Goal: Find specific page/section: Find specific page/section

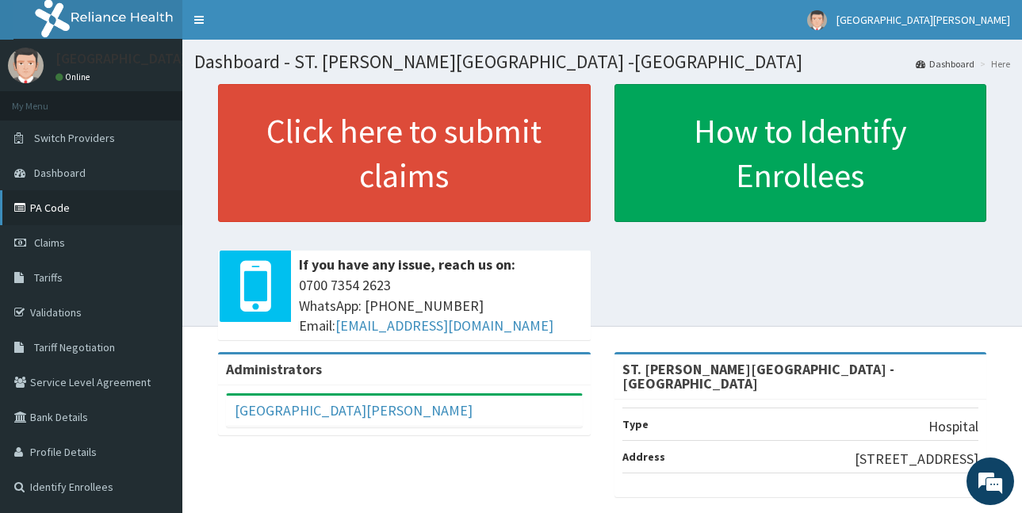
click at [90, 208] on link "PA Code" at bounding box center [91, 207] width 182 height 35
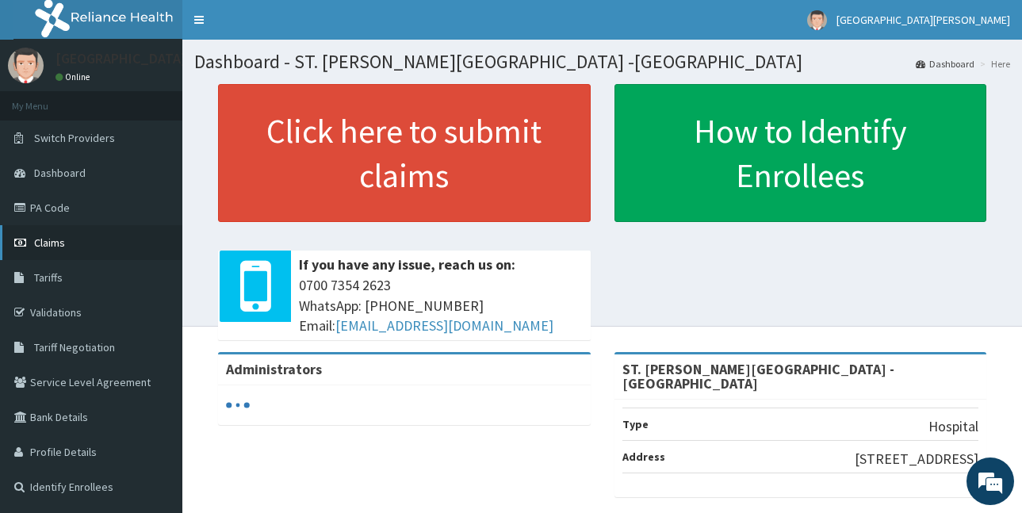
click at [63, 243] on span "Claims" at bounding box center [49, 242] width 31 height 14
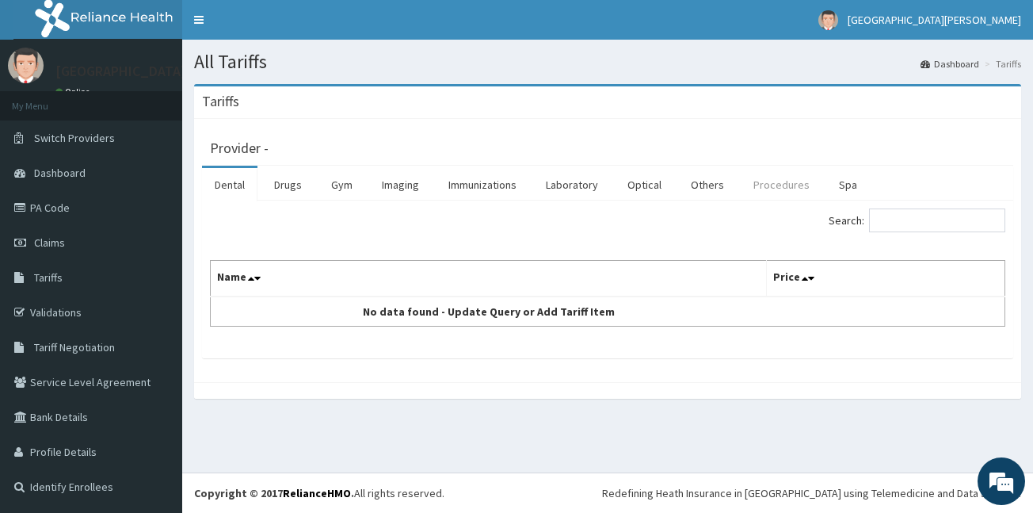
click at [773, 190] on link "Procedures" at bounding box center [782, 184] width 82 height 33
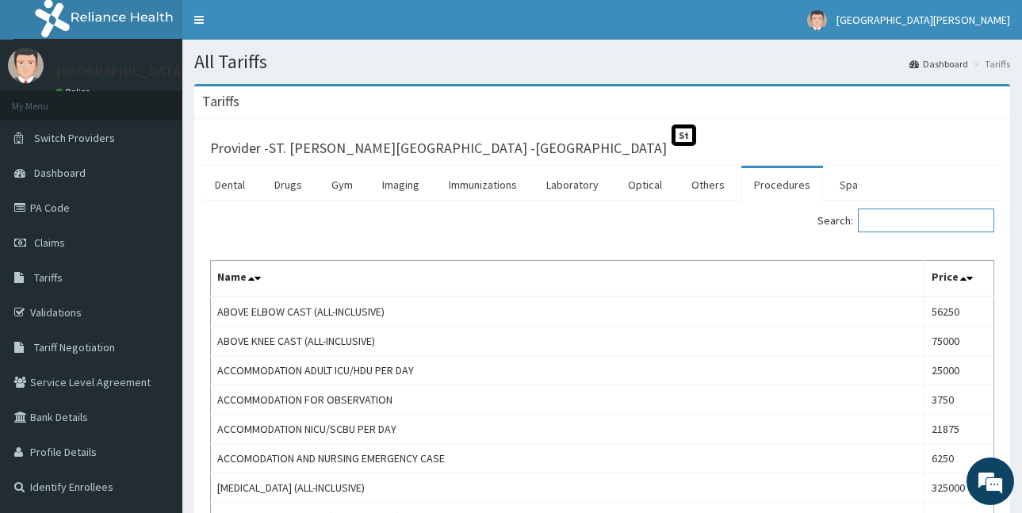
click at [895, 225] on input "Search:" at bounding box center [925, 220] width 136 height 24
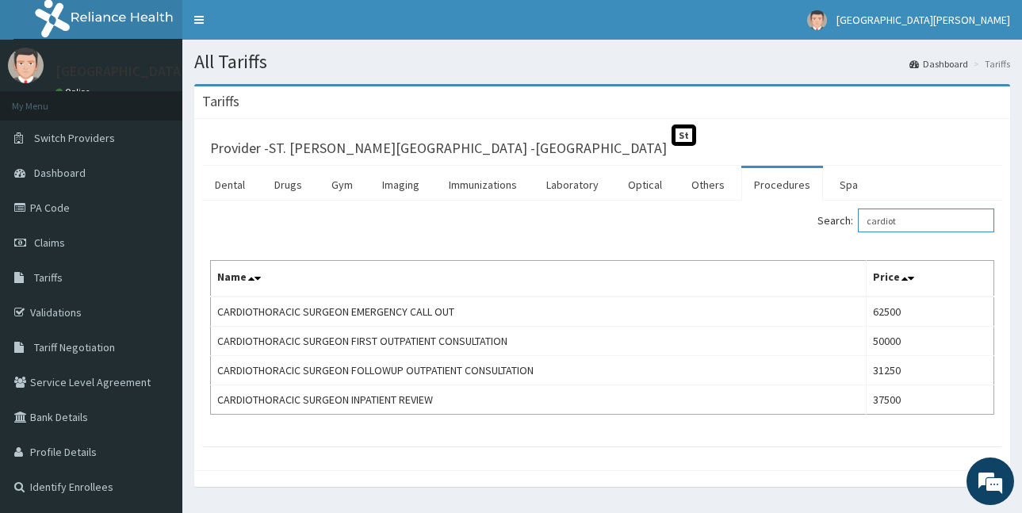
type input "cardiot"
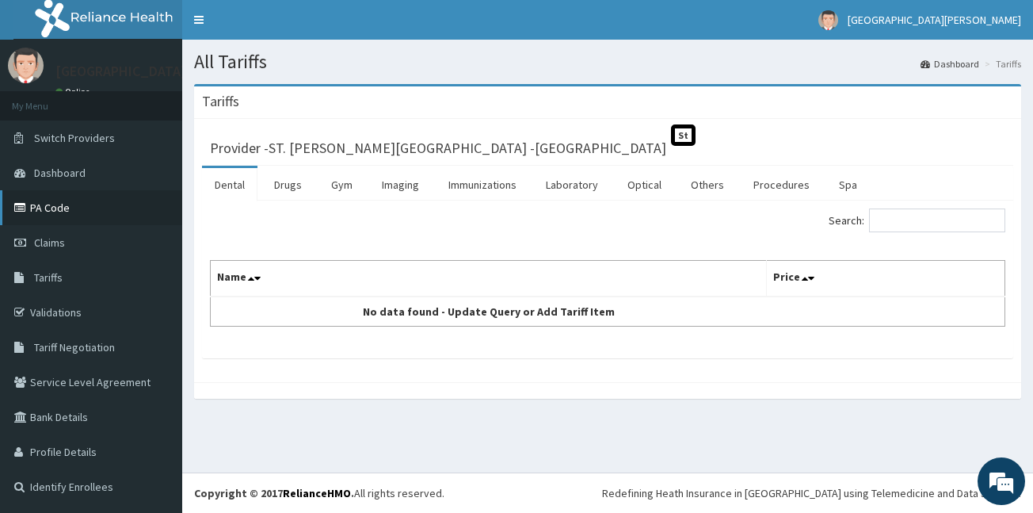
click at [78, 218] on link "PA Code" at bounding box center [91, 207] width 182 height 35
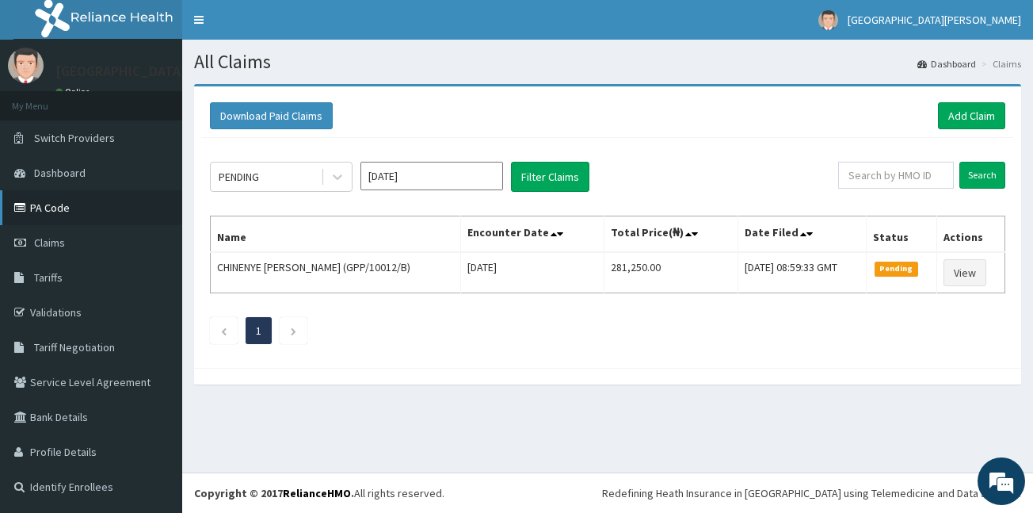
click at [66, 213] on link "PA Code" at bounding box center [91, 207] width 182 height 35
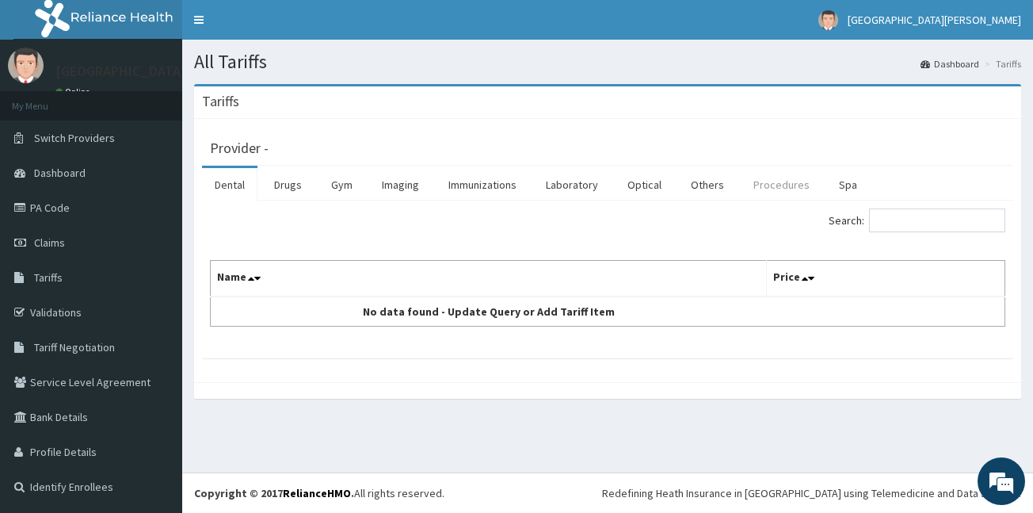
click at [779, 189] on link "Procedures" at bounding box center [782, 184] width 82 height 33
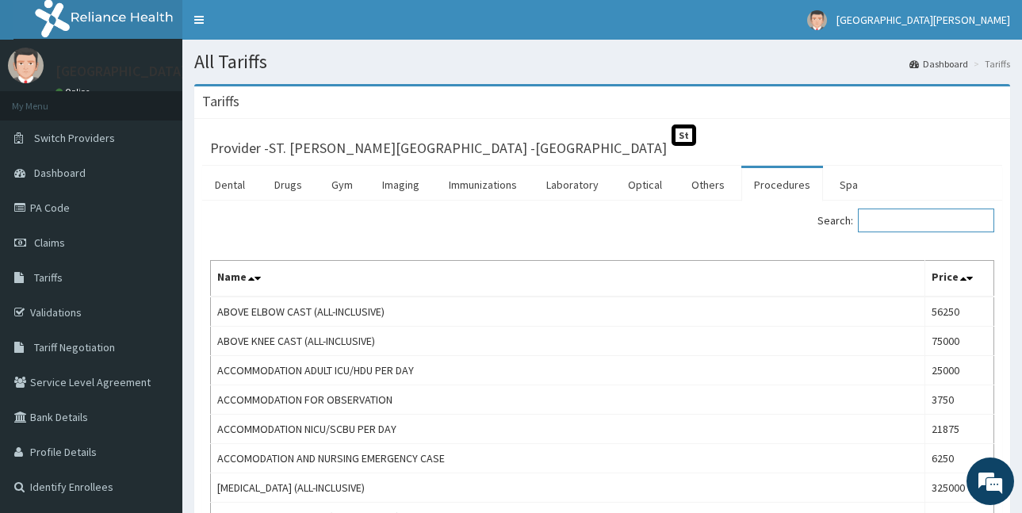
click at [898, 216] on input "Search:" at bounding box center [925, 220] width 136 height 24
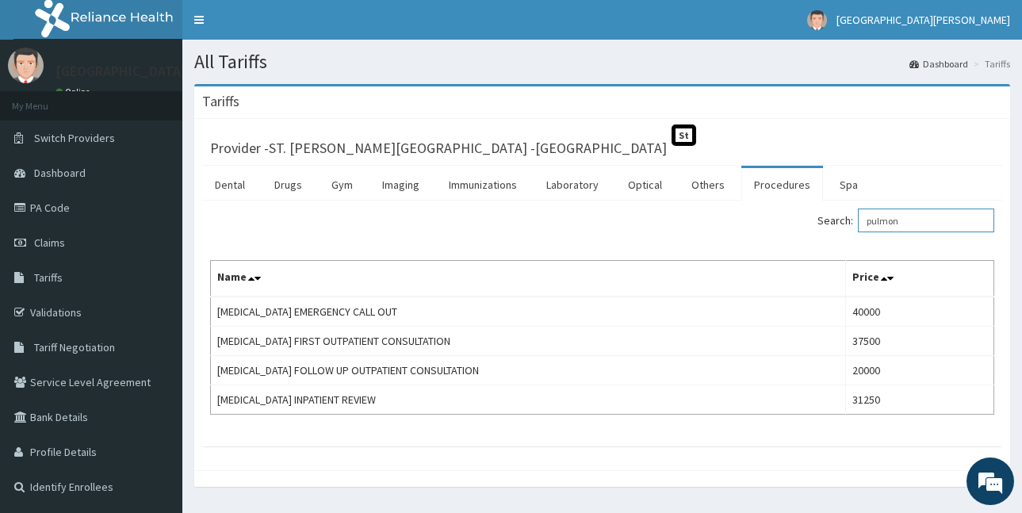
type input "pulmon"
click at [48, 210] on link "PA Code" at bounding box center [91, 207] width 182 height 35
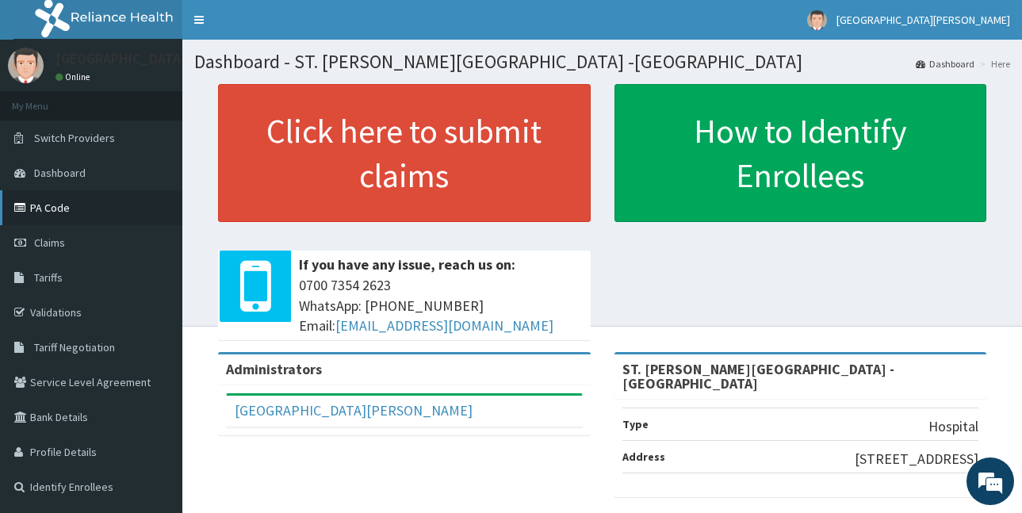
click at [48, 214] on link "PA Code" at bounding box center [91, 207] width 182 height 35
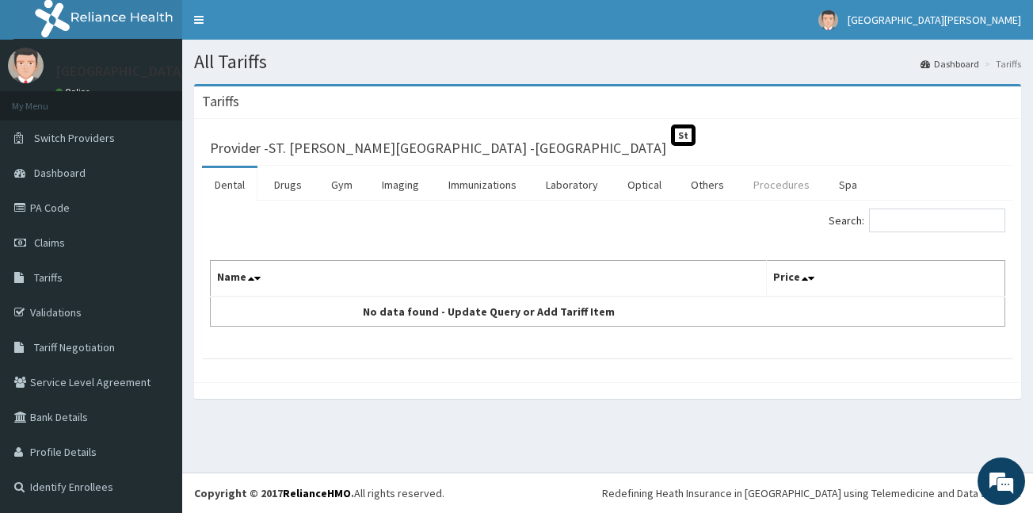
click at [781, 190] on link "Procedures" at bounding box center [782, 184] width 82 height 33
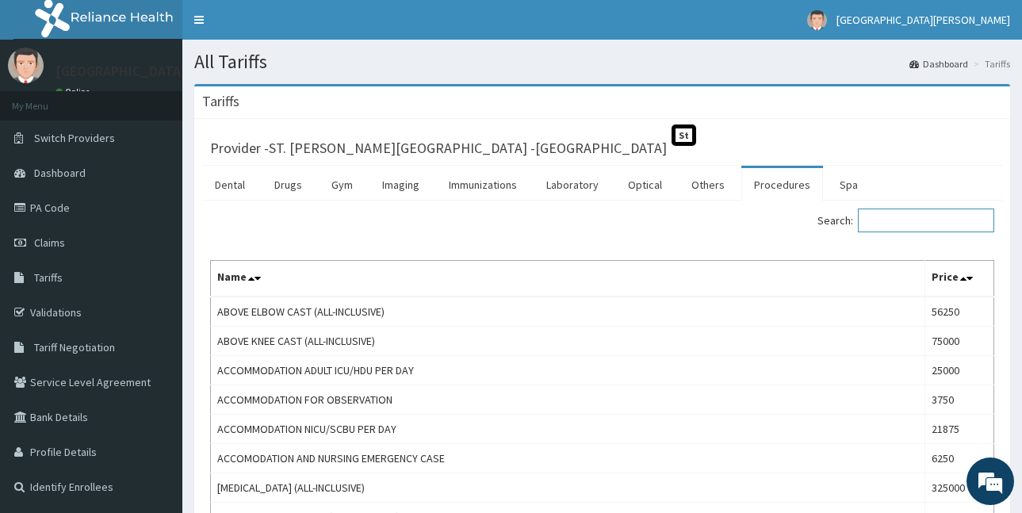
click at [939, 224] on input "Search:" at bounding box center [925, 220] width 136 height 24
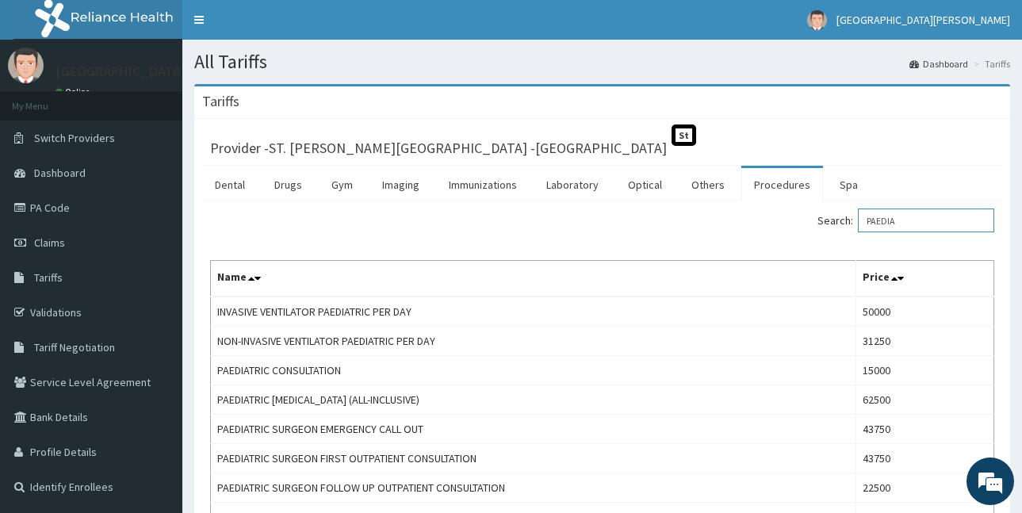
type input "PAEDIA"
click at [69, 208] on link "PA Code" at bounding box center [91, 207] width 182 height 35
